Goal: Transaction & Acquisition: Purchase product/service

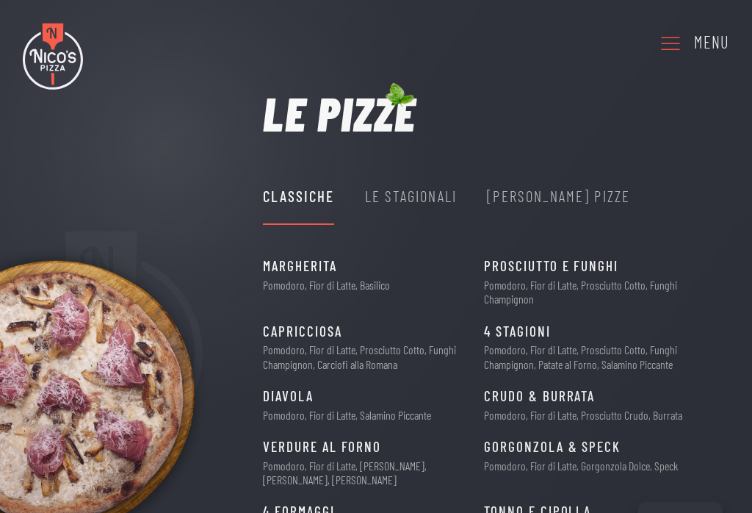
click at [670, 43] on use at bounding box center [670, 43] width 19 height 13
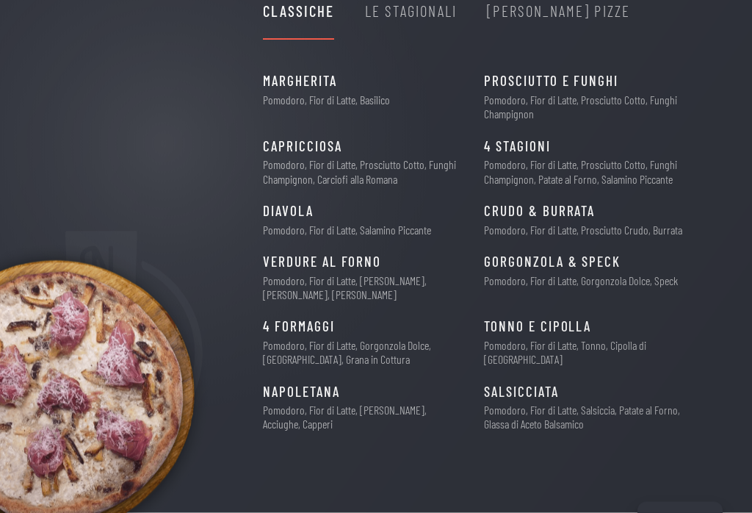
scroll to position [195, 0]
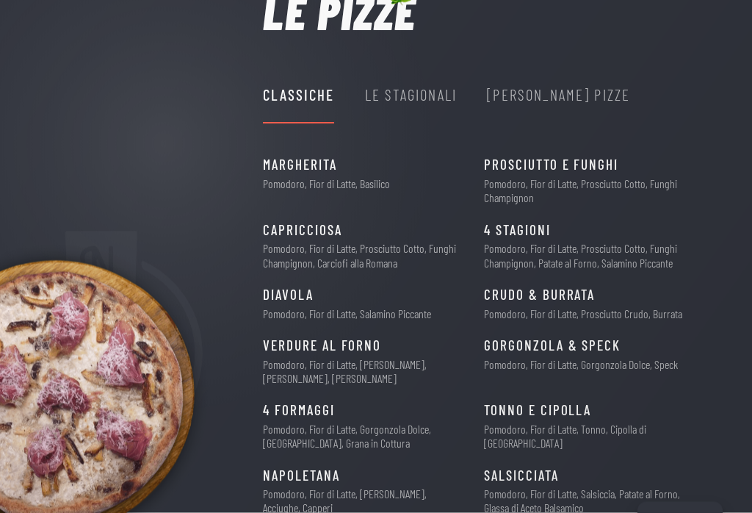
click at [413, 94] on div "Le Stagionali" at bounding box center [411, 95] width 92 height 24
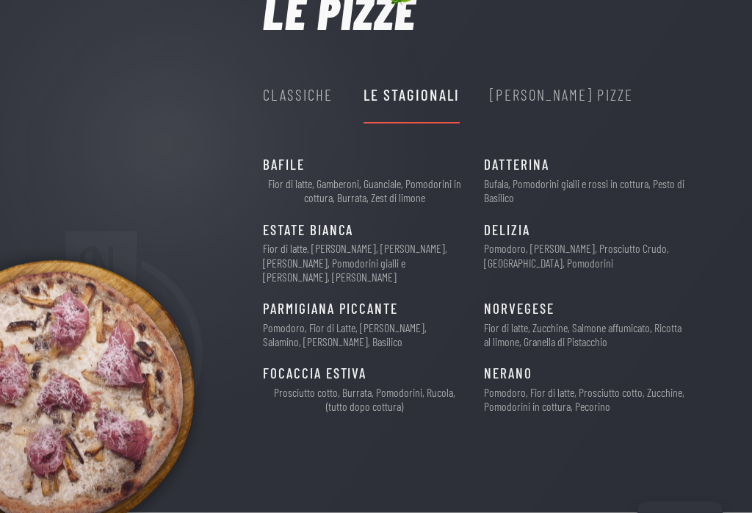
scroll to position [101, 0]
click at [519, 243] on p "Pomodoro, [PERSON_NAME], Prosciutto Crudo, [GEOGRAPHIC_DATA], Pomodorini" at bounding box center [585, 255] width 203 height 28
click at [510, 221] on span "DELIZIA" at bounding box center [507, 230] width 46 height 23
click at [514, 231] on span "DELIZIA" at bounding box center [507, 230] width 46 height 23
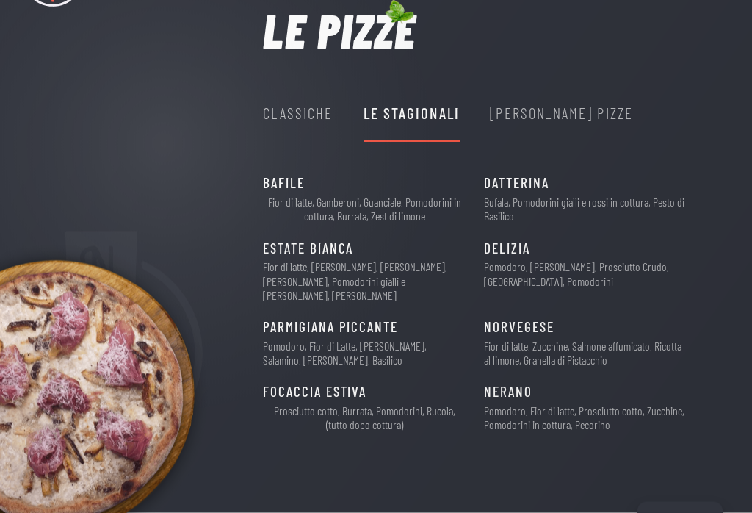
scroll to position [0, 0]
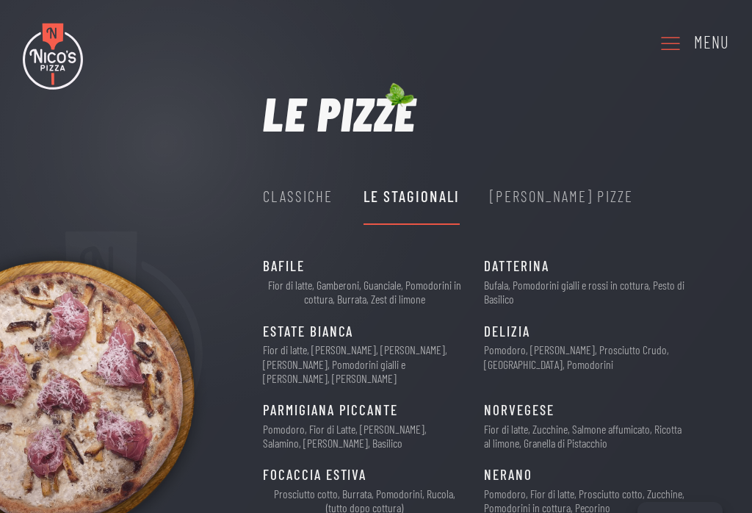
click at [695, 54] on div "Menu" at bounding box center [711, 42] width 35 height 26
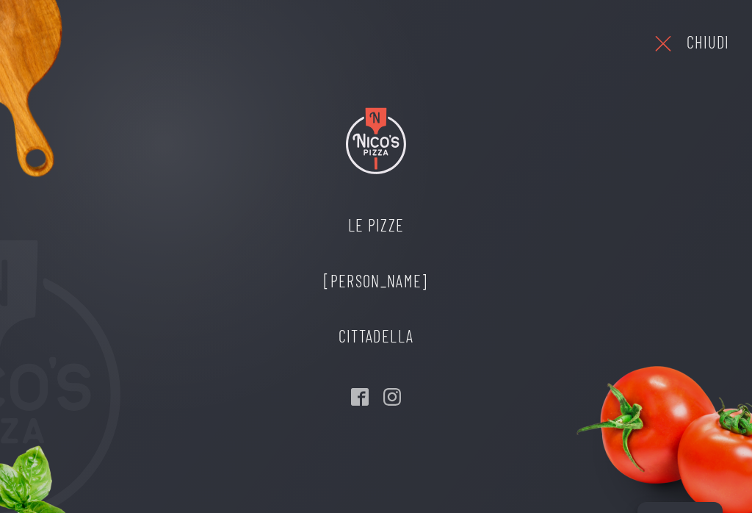
click at [385, 229] on link "Le Pizze" at bounding box center [375, 226] width 133 height 56
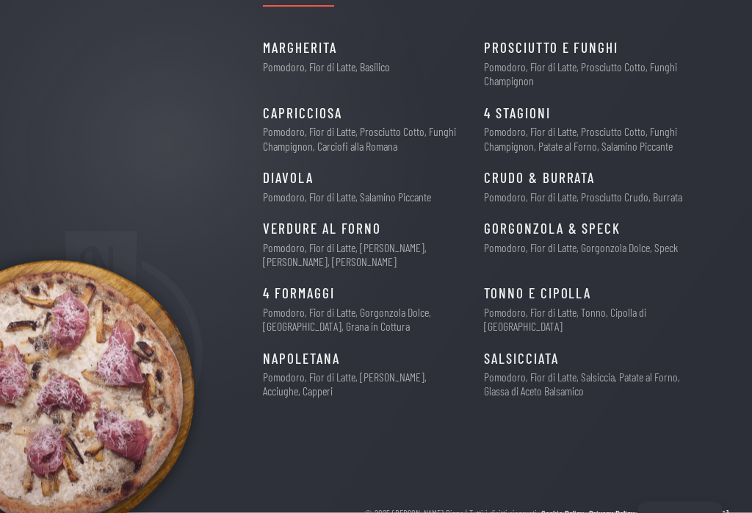
scroll to position [222, 0]
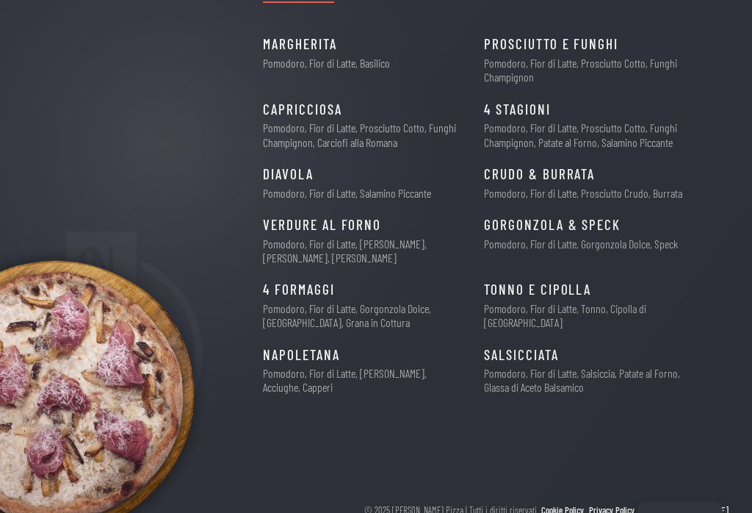
click at [325, 292] on span "4 Formaggi" at bounding box center [298, 289] width 71 height 23
click at [360, 222] on span "Verdure al Forno" at bounding box center [322, 225] width 118 height 23
click at [377, 186] on p "Pomodoro, Fior di Latte, Salamino Piccante" at bounding box center [347, 193] width 168 height 14
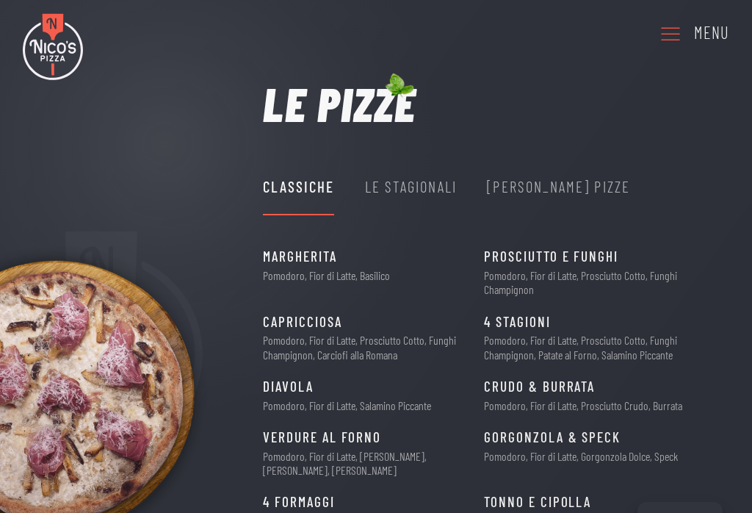
scroll to position [0, 0]
